Goal: Information Seeking & Learning: Compare options

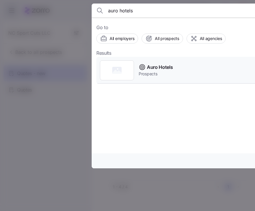
type input "auro hotels"
click at [180, 69] on div "Auro Hotels Prospects" at bounding box center [212, 70] width 232 height 27
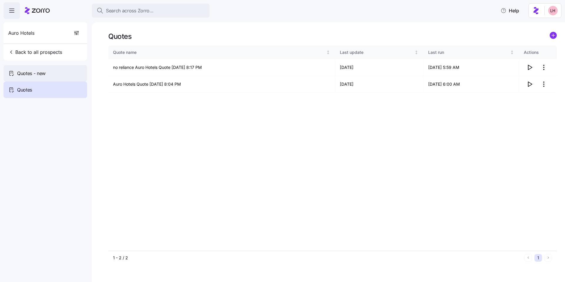
click at [37, 75] on span "Quotes - new" at bounding box center [31, 73] width 29 height 7
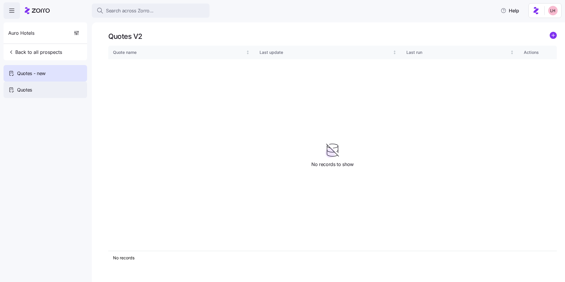
click at [39, 89] on div "Quotes" at bounding box center [46, 89] width 84 height 16
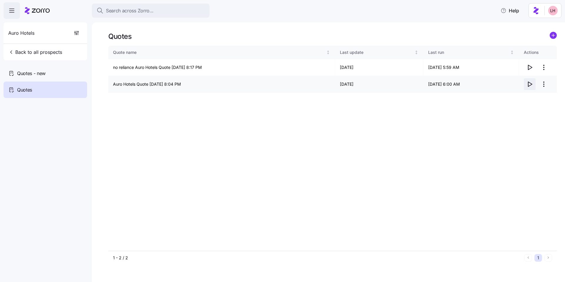
click at [255, 84] on icon "button" at bounding box center [529, 84] width 7 height 7
